Goal: Information Seeking & Learning: Understand process/instructions

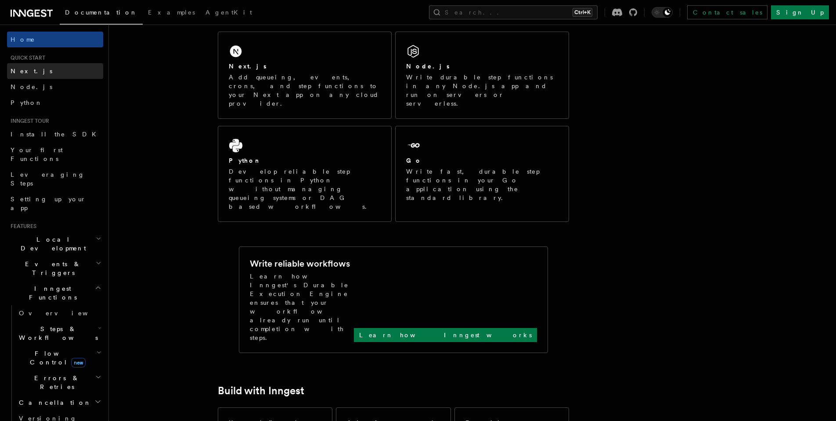
scroll to position [150, 0]
click at [55, 72] on link "Next.js" at bounding box center [55, 71] width 96 height 16
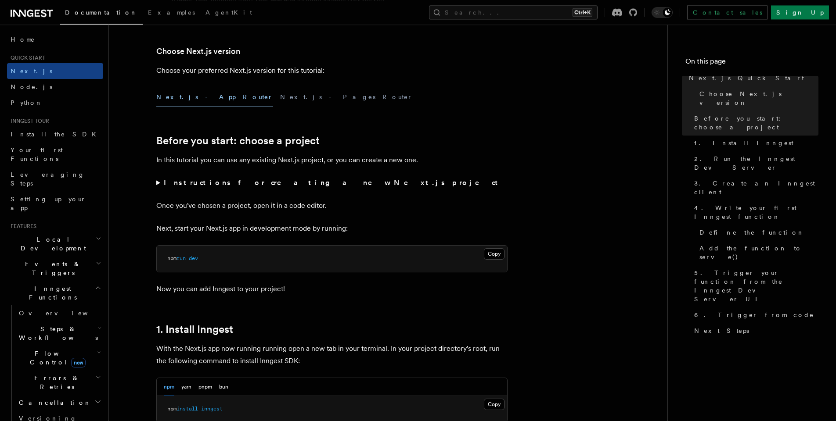
scroll to position [200, 0]
click at [271, 189] on summary "Instructions for creating a new Next.js project" at bounding box center [331, 183] width 351 height 12
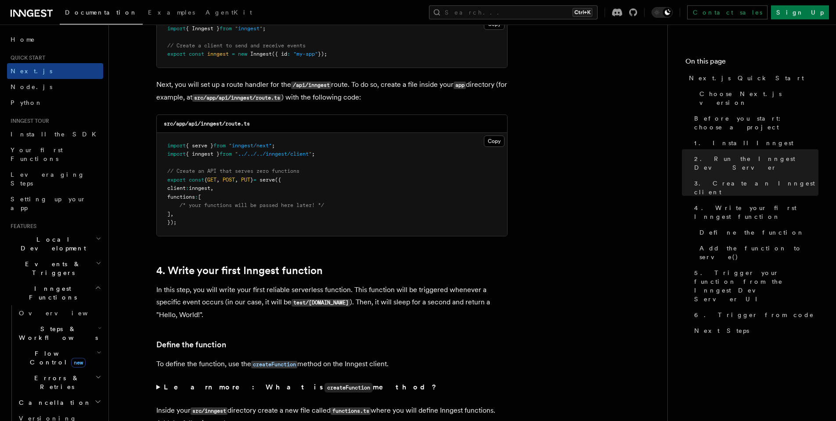
scroll to position [1251, 0]
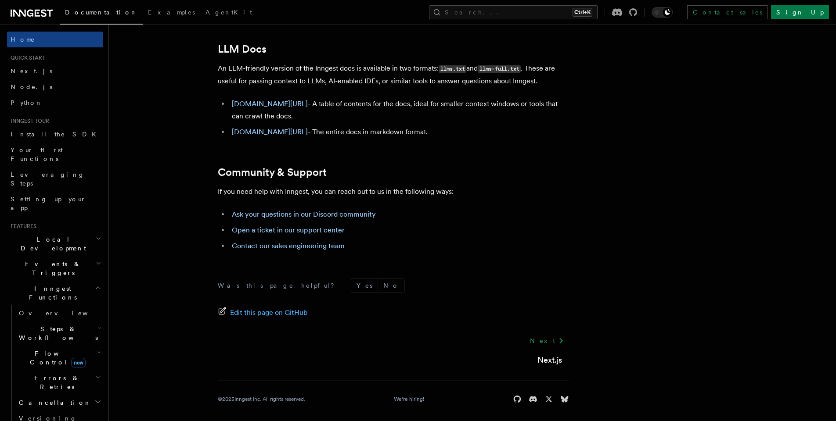
scroll to position [150, 0]
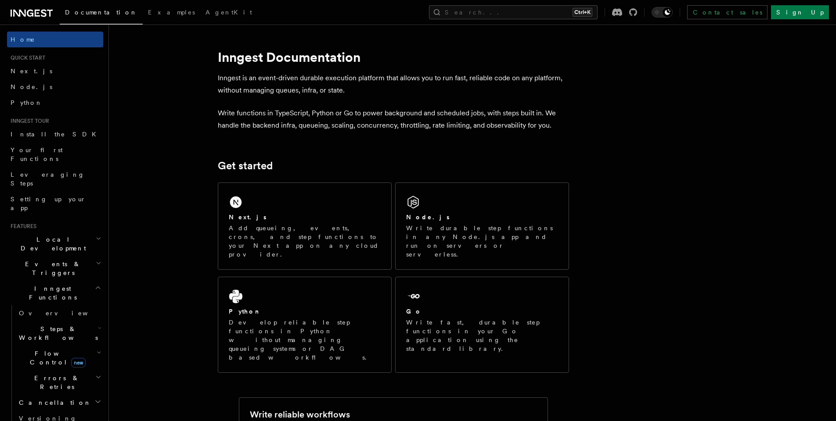
scroll to position [148, 0]
